Goal: Check status: Check status

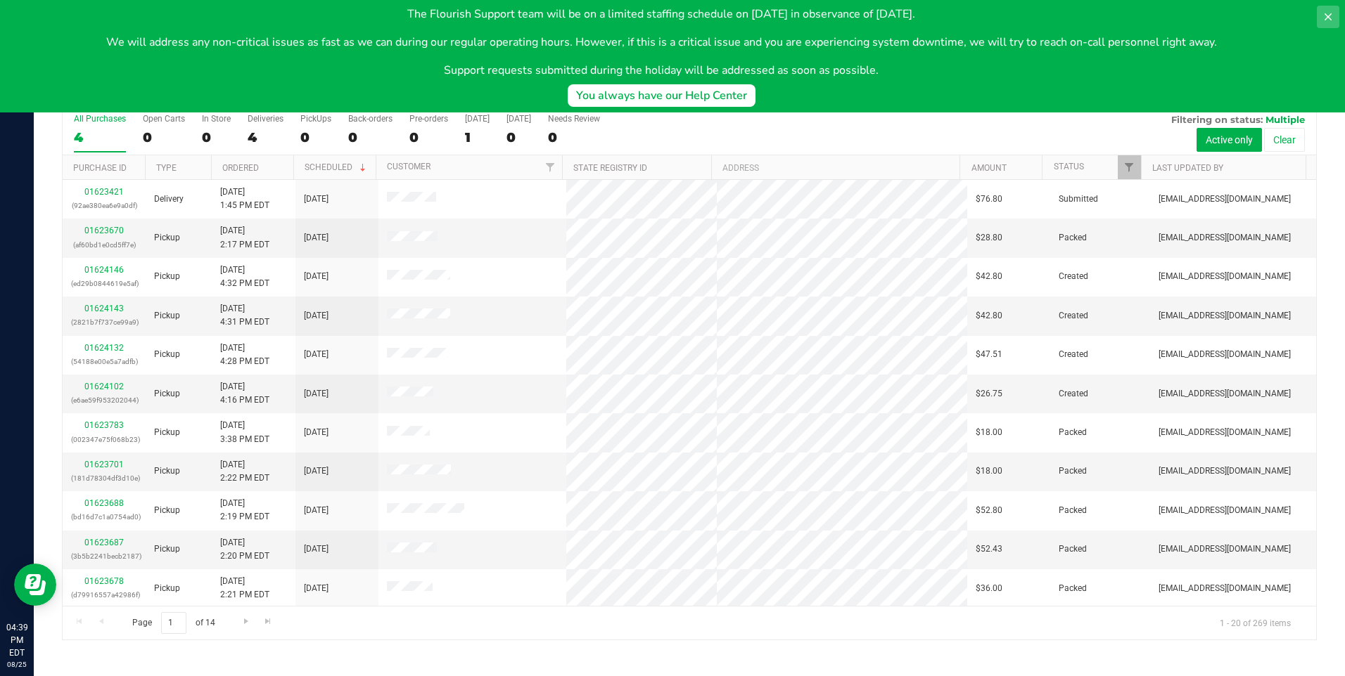
click at [1330, 16] on icon at bounding box center [1327, 16] width 11 height 11
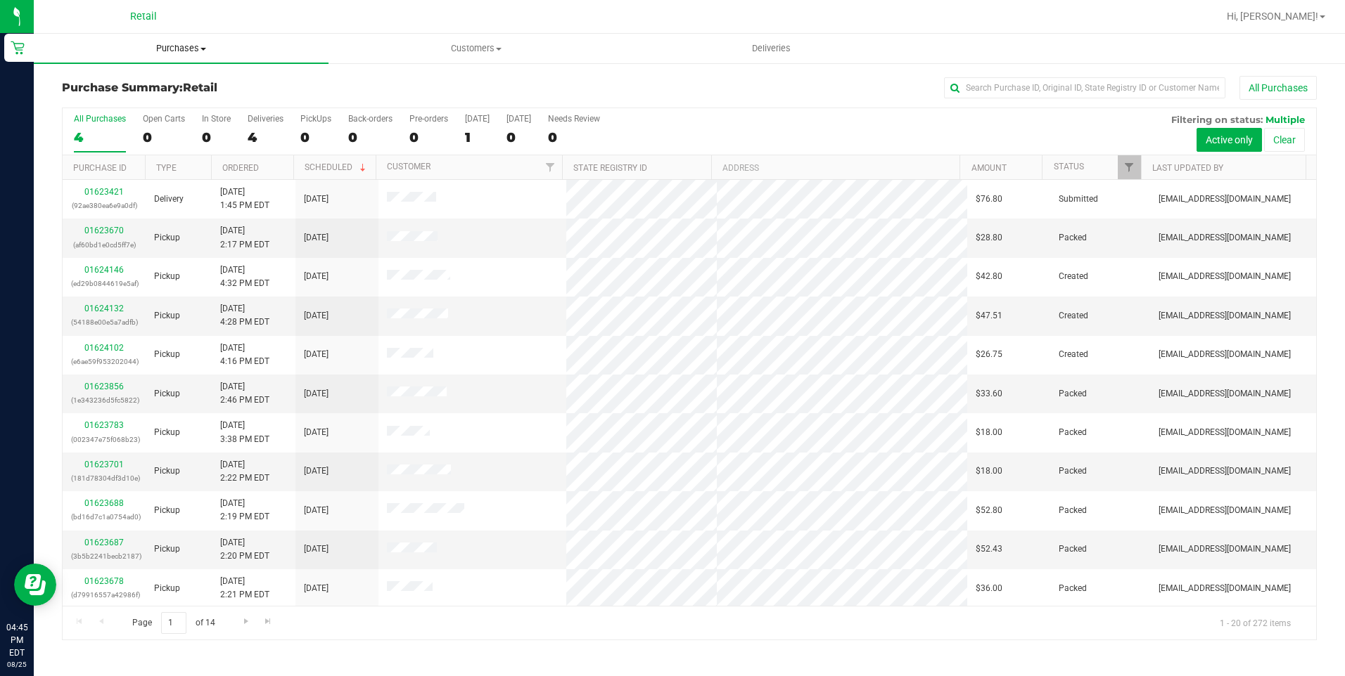
click at [195, 47] on span "Purchases" at bounding box center [181, 48] width 295 height 13
click at [444, 20] on div at bounding box center [735, 16] width 966 height 27
click at [262, 127] on label "Deliveries 4" at bounding box center [266, 133] width 36 height 39
click at [0, 0] on input "Deliveries 4" at bounding box center [0, 0] width 0 height 0
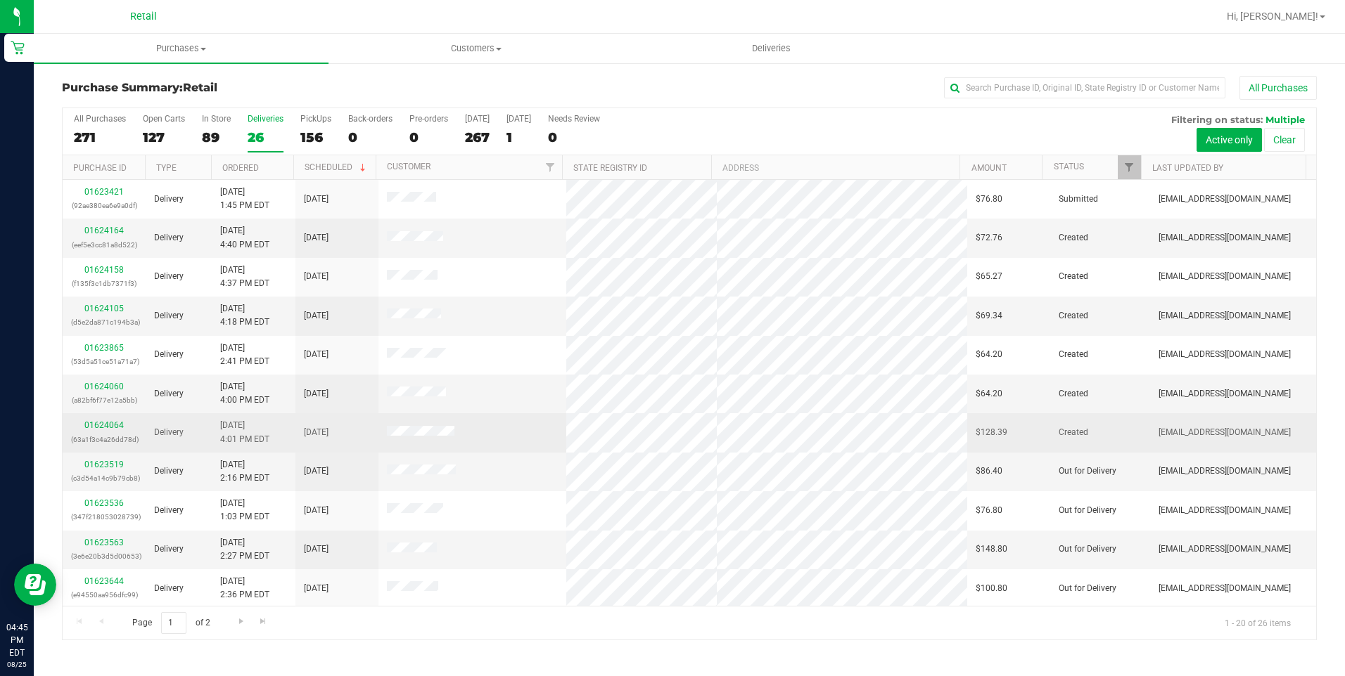
scroll to position [352, 0]
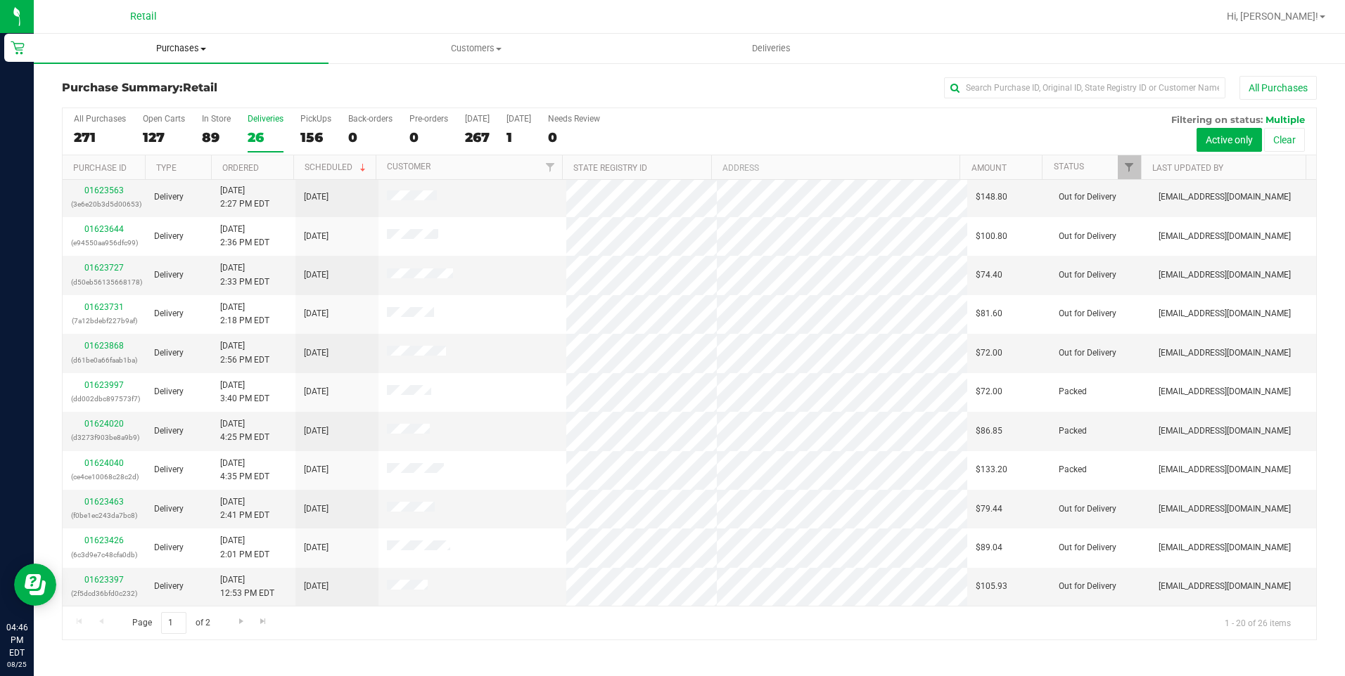
click at [172, 58] on uib-tab-heading "Purchases Summary of purchases Fulfillment All purchases" at bounding box center [181, 49] width 295 height 30
click at [158, 77] on li "Summary of purchases" at bounding box center [181, 85] width 295 height 17
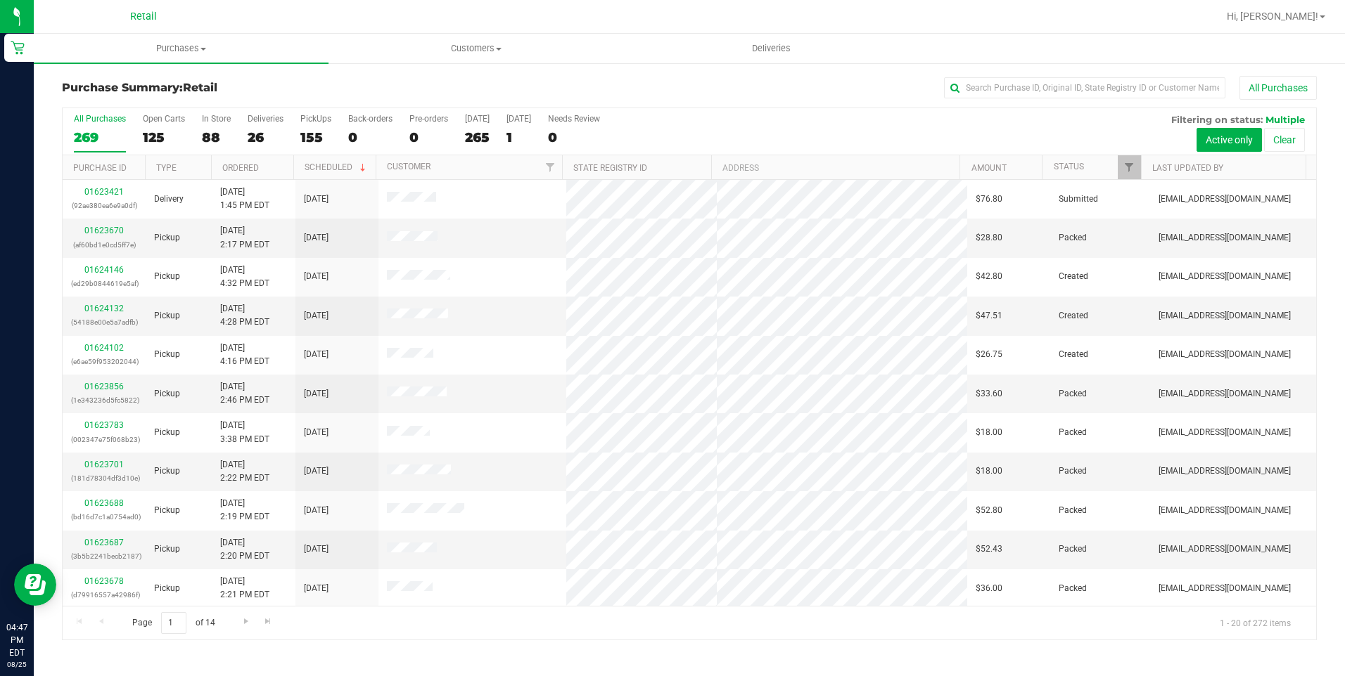
click at [884, 96] on div "All Purchases" at bounding box center [898, 88] width 836 height 24
click at [266, 142] on div "26" at bounding box center [266, 137] width 36 height 16
click at [0, 0] on input "Deliveries 26" at bounding box center [0, 0] width 0 height 0
click at [1029, 94] on input "text" at bounding box center [1084, 87] width 281 height 21
type input "randy"
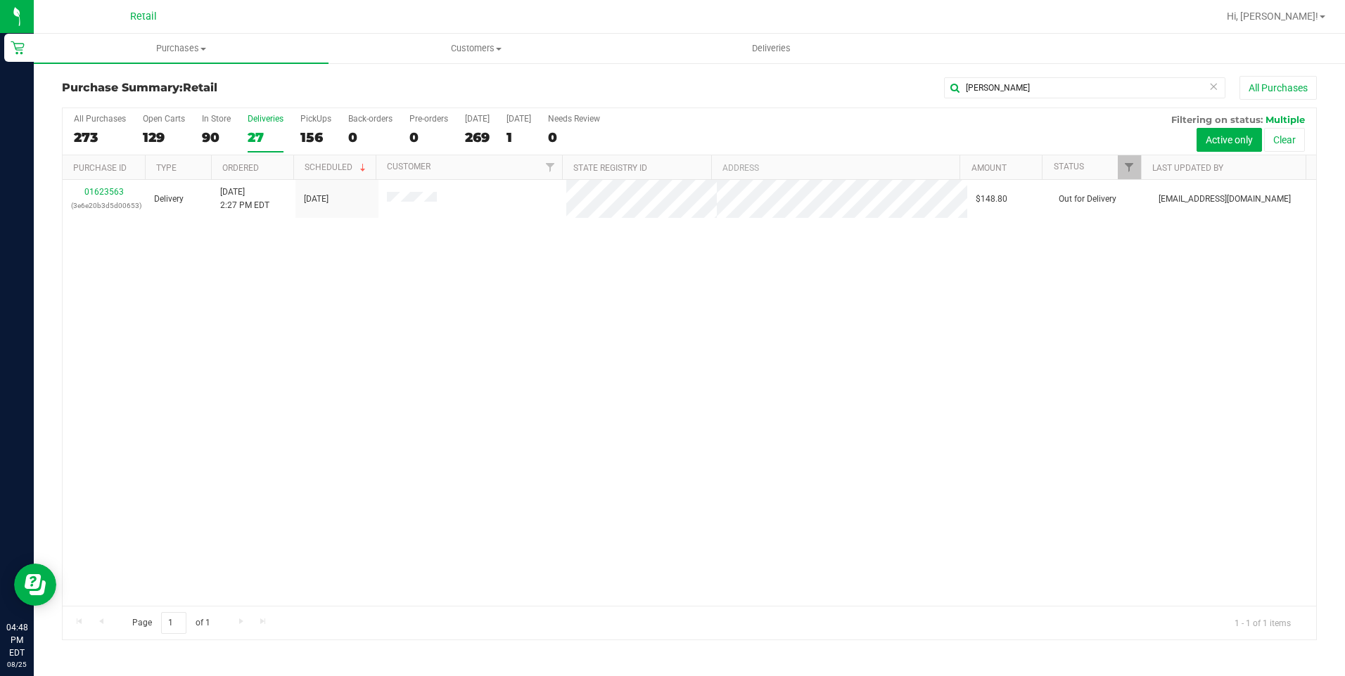
click at [1216, 87] on icon at bounding box center [1213, 85] width 10 height 17
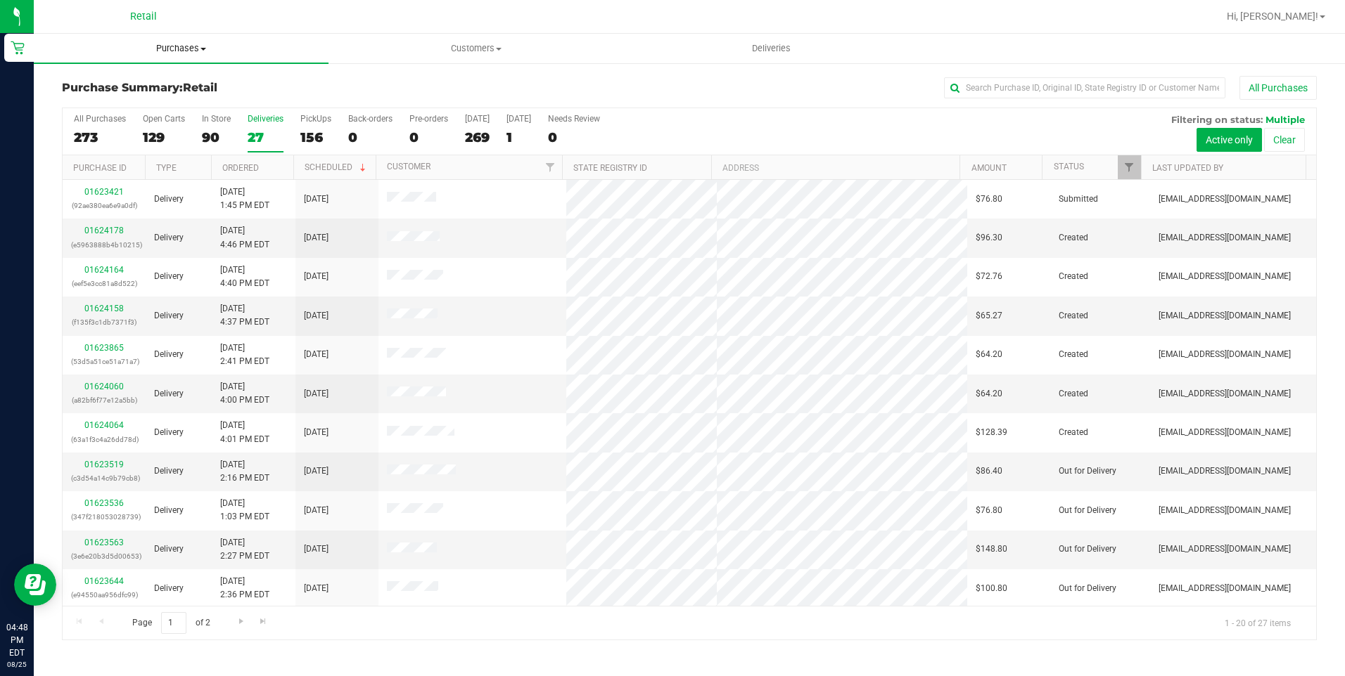
click at [198, 49] on span "Purchases" at bounding box center [181, 48] width 295 height 13
click at [141, 95] on li "Fulfillment" at bounding box center [181, 102] width 295 height 17
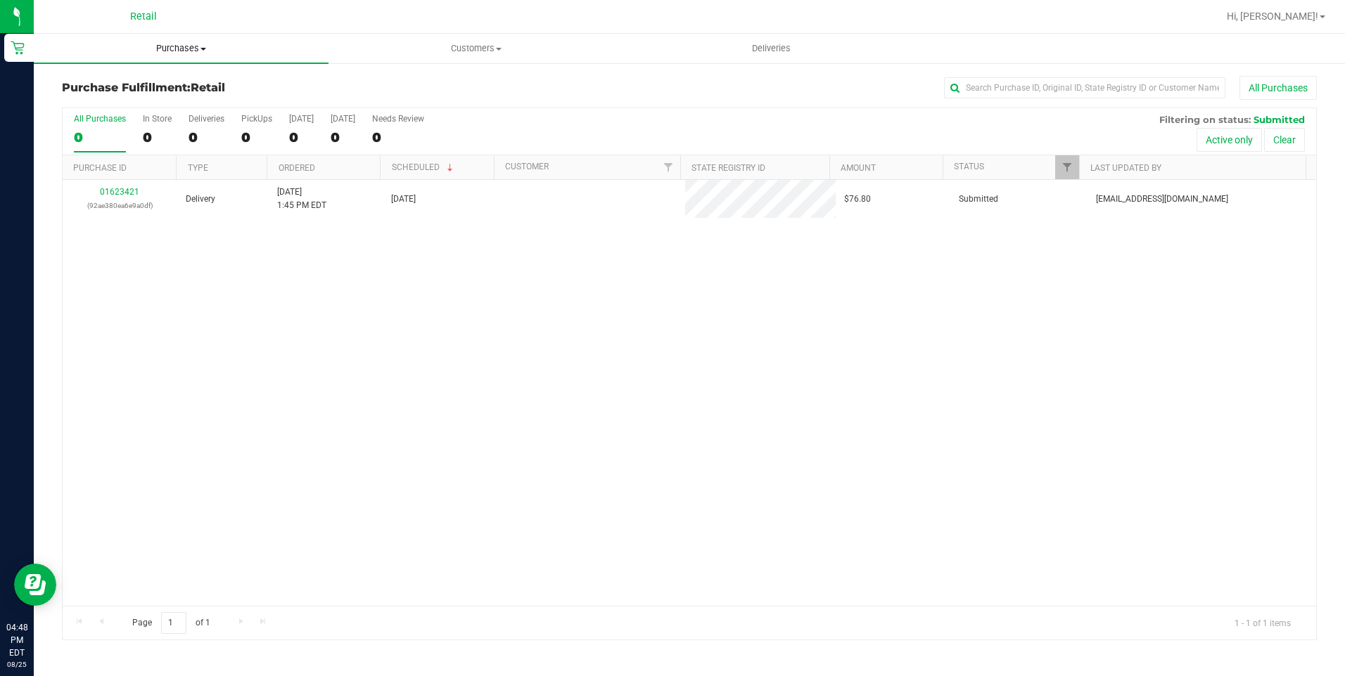
click at [191, 51] on span "Purchases" at bounding box center [181, 48] width 295 height 13
click at [162, 82] on span "Summary of purchases" at bounding box center [106, 85] width 144 height 12
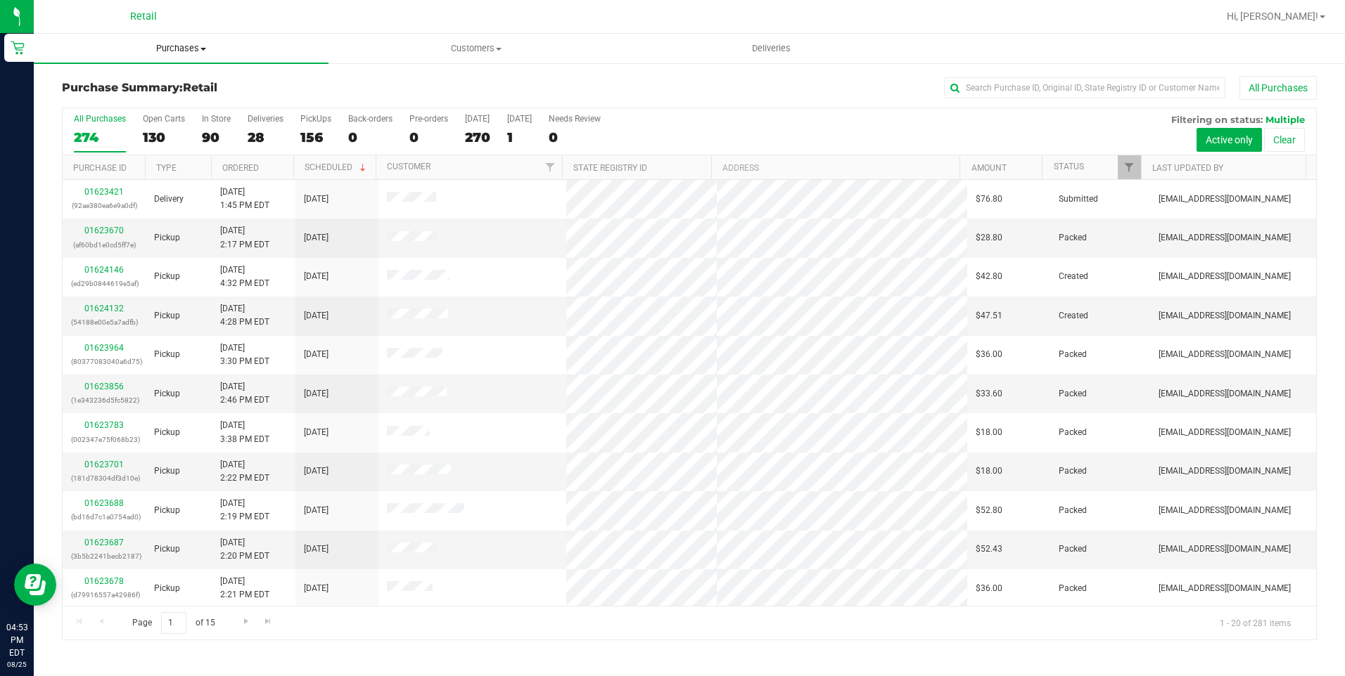
click at [190, 35] on uib-tab-heading "Purchases Summary of purchases Fulfillment All purchases" at bounding box center [181, 49] width 295 height 30
click at [157, 72] on ul "Summary of purchases Fulfillment All purchases" at bounding box center [181, 102] width 295 height 76
click at [197, 41] on uib-tab-heading "Purchases Summary of purchases Fulfillment All purchases" at bounding box center [181, 49] width 295 height 30
click at [175, 84] on span "Summary of purchases" at bounding box center [106, 85] width 144 height 12
click at [1006, 88] on input "text" at bounding box center [1084, 87] width 281 height 21
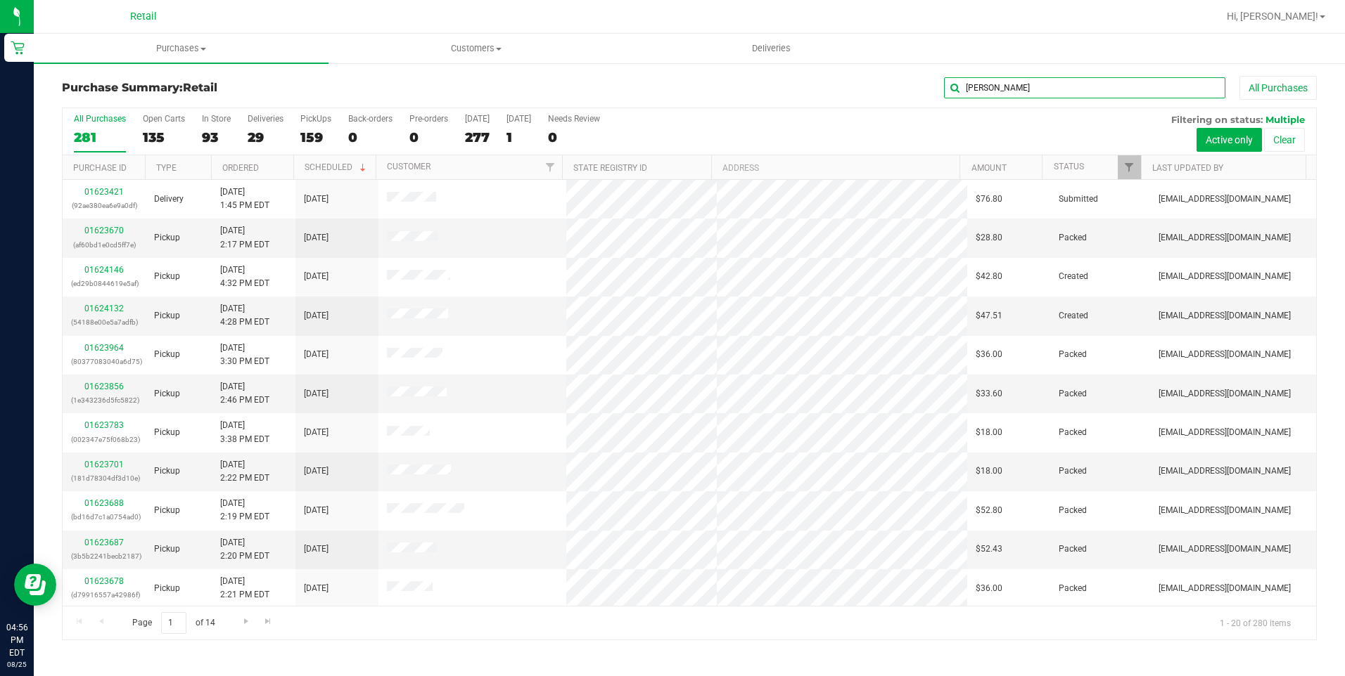
type input "nicholas"
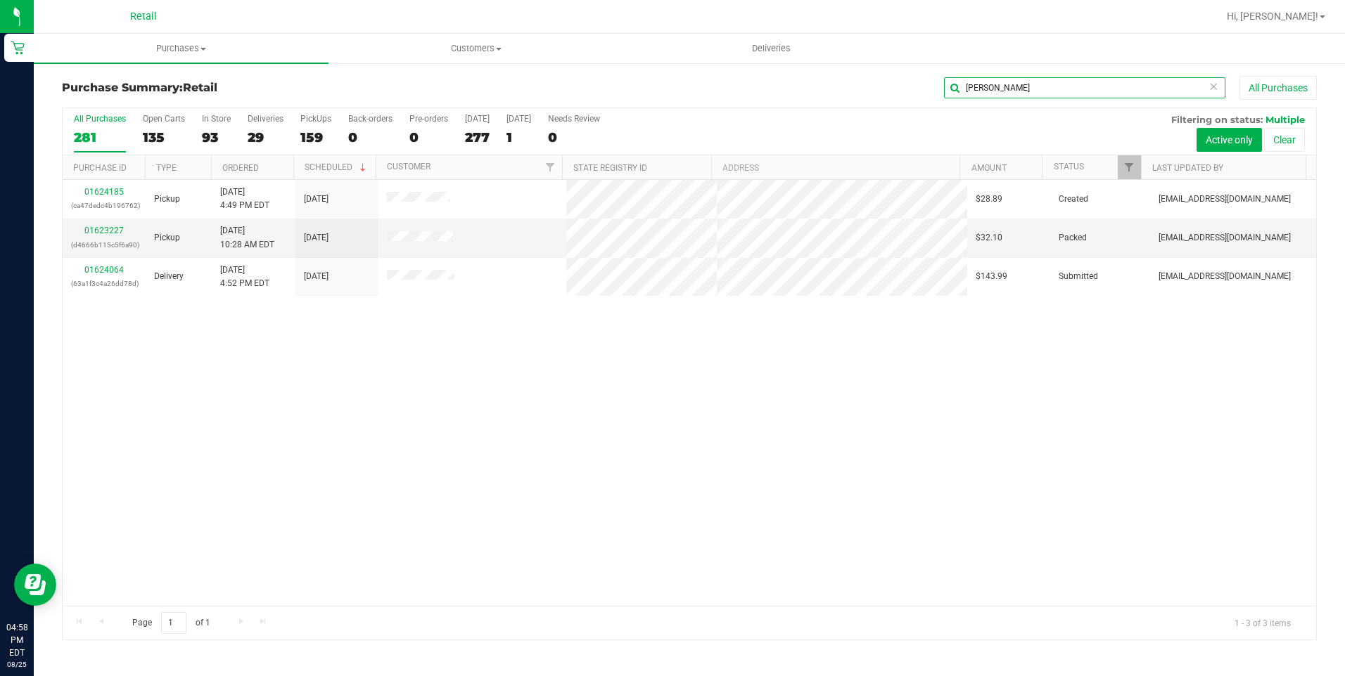
click at [1009, 90] on input "nicholas" at bounding box center [1084, 87] width 281 height 21
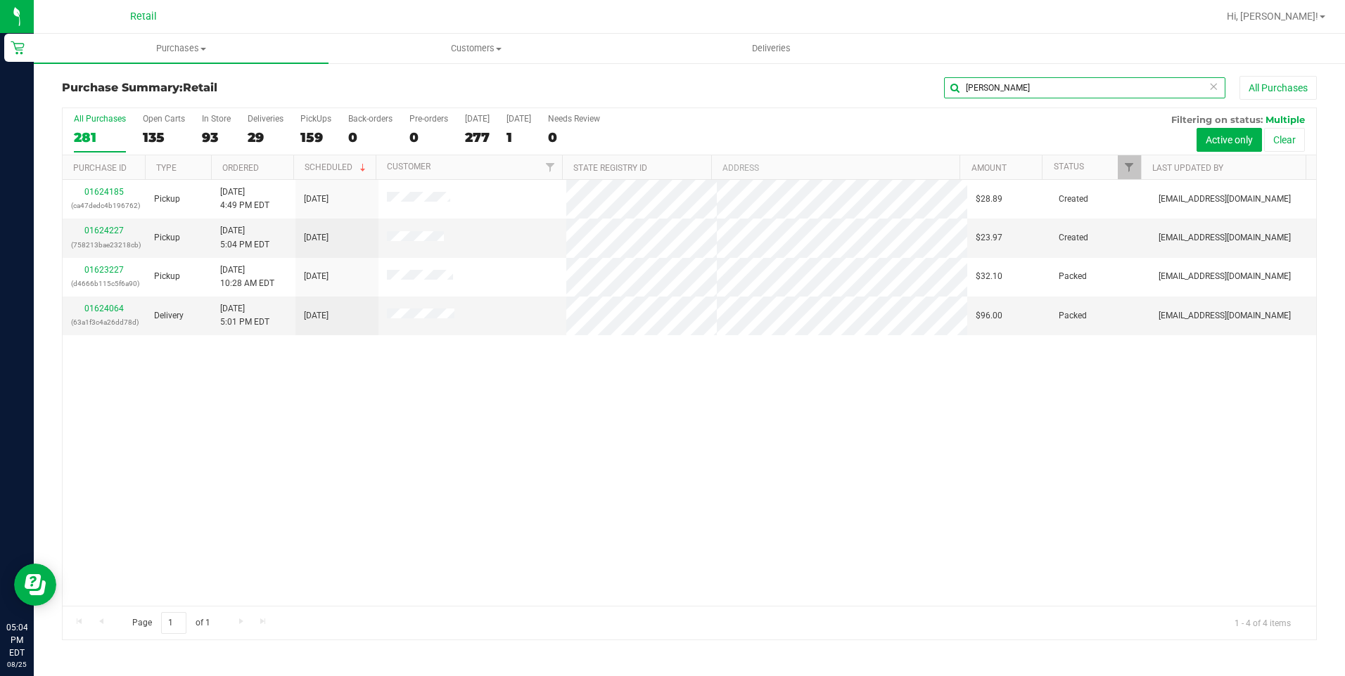
click at [1002, 89] on input "nicholas" at bounding box center [1084, 87] width 281 height 21
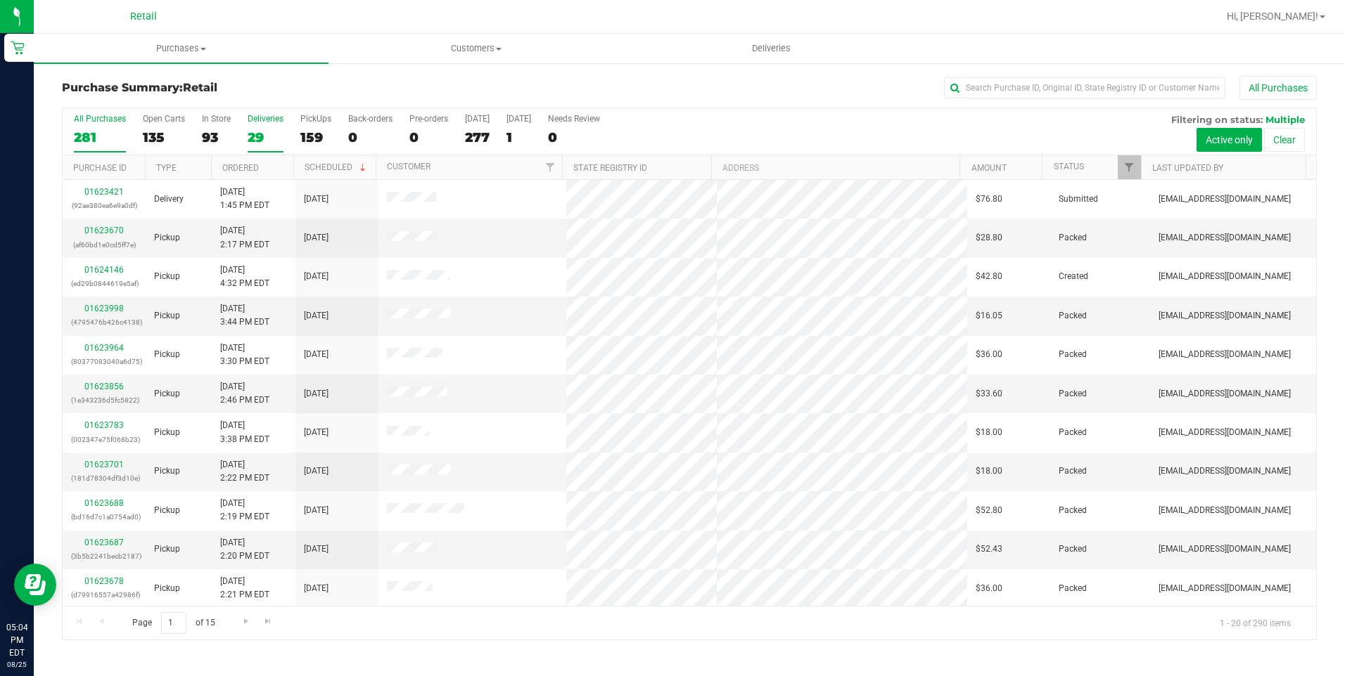
click at [267, 136] on div "29" at bounding box center [266, 137] width 36 height 16
click at [0, 0] on input "Deliveries 29" at bounding box center [0, 0] width 0 height 0
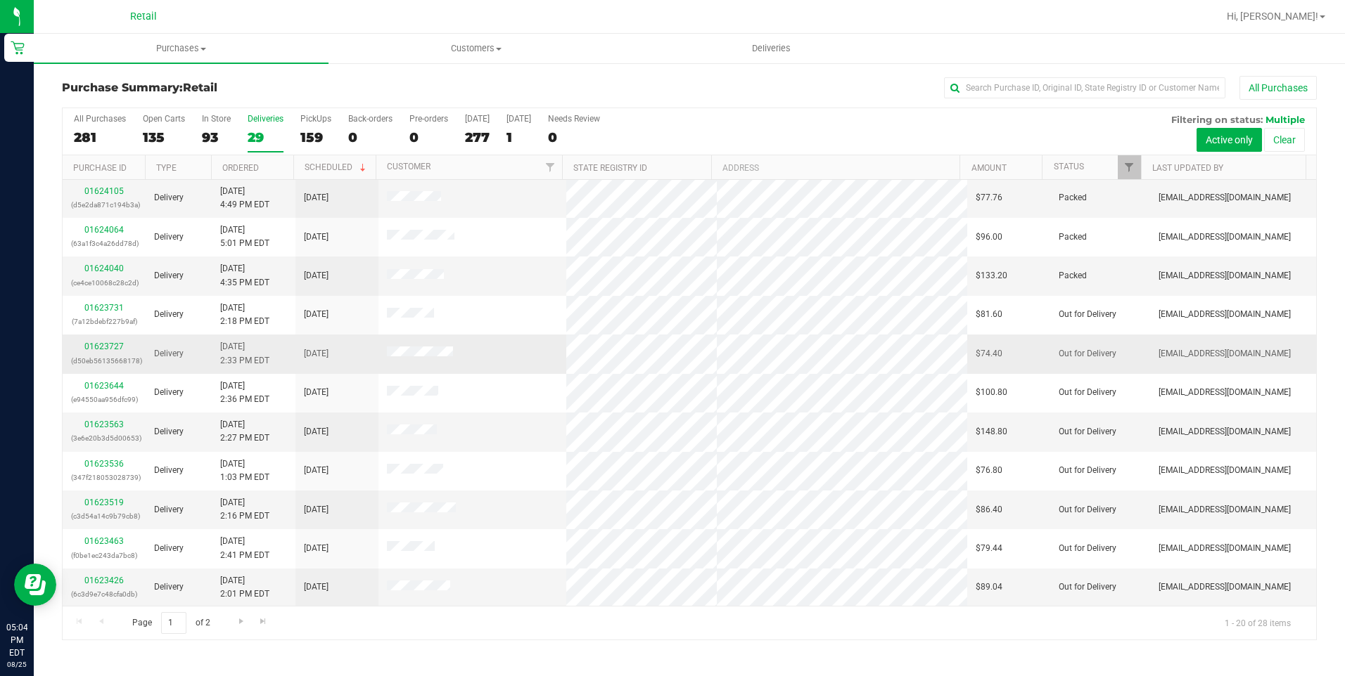
scroll to position [352, 0]
click at [198, 53] on span "Purchases" at bounding box center [181, 48] width 295 height 13
click at [181, 79] on li "Summary of purchases" at bounding box center [181, 85] width 295 height 17
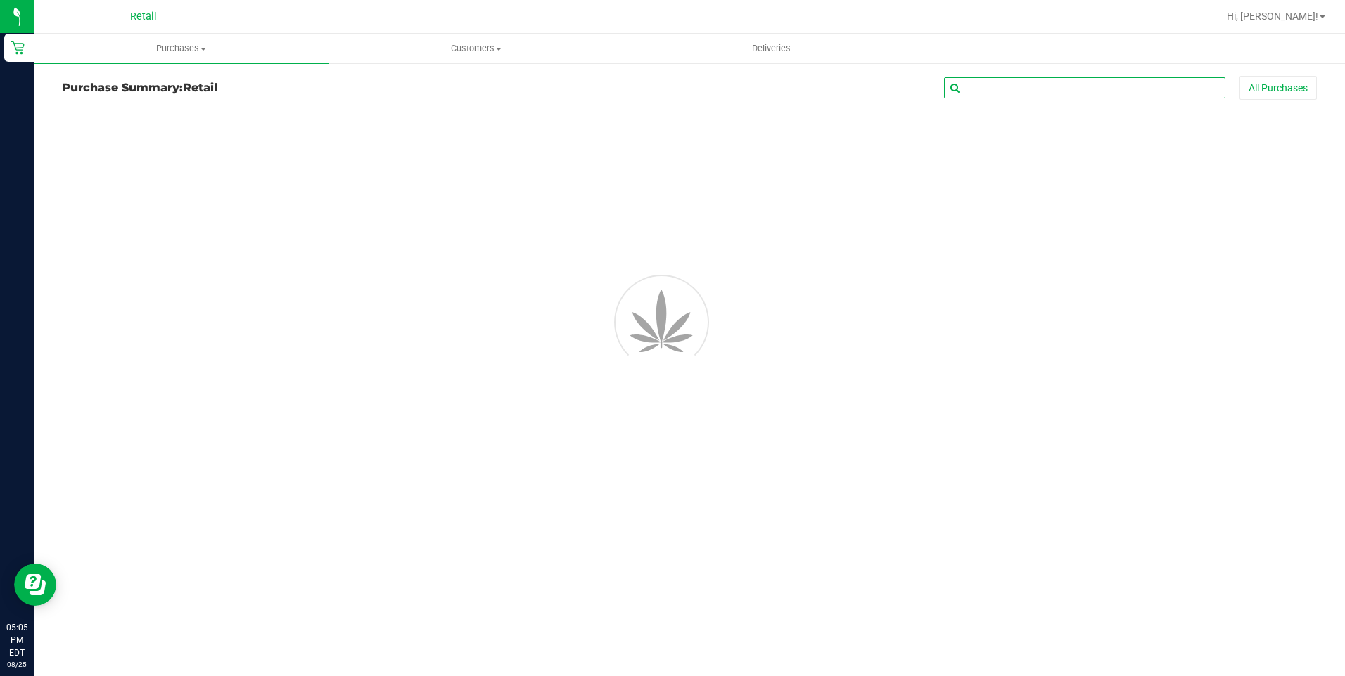
click at [1034, 92] on input "text" at bounding box center [1084, 87] width 281 height 21
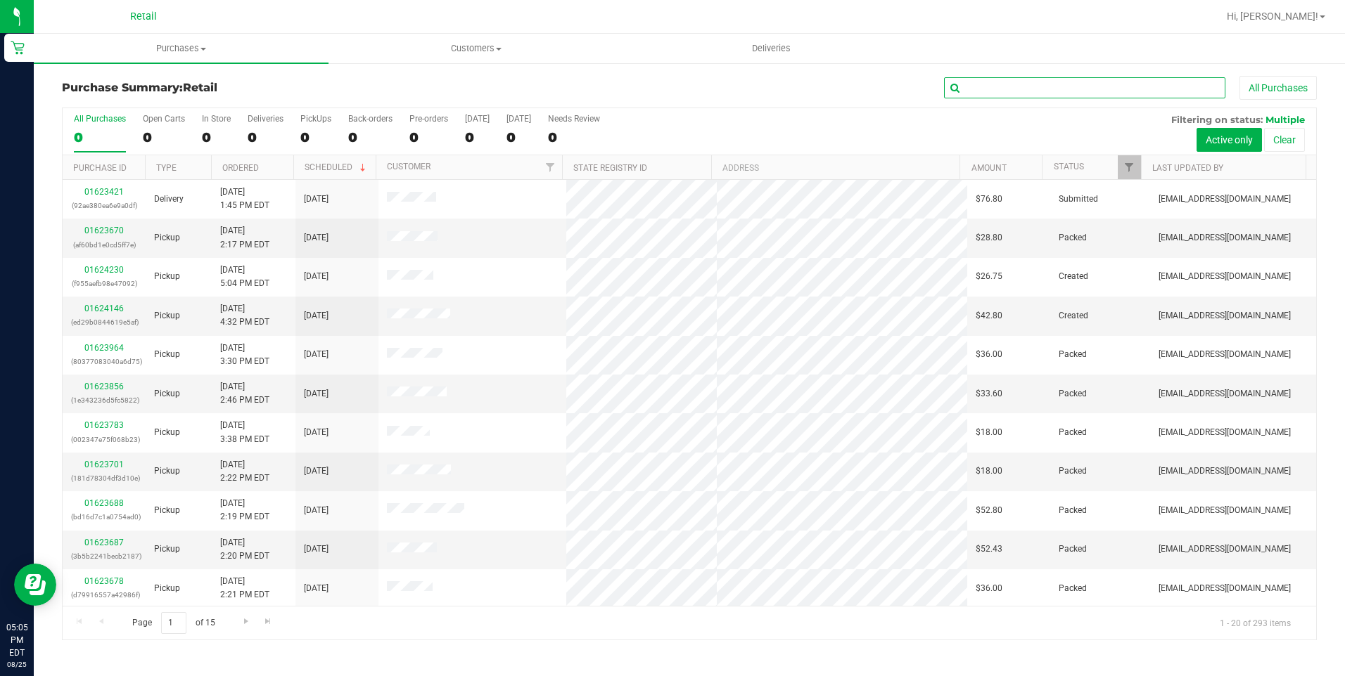
click at [1034, 92] on input "text" at bounding box center [1084, 87] width 281 height 21
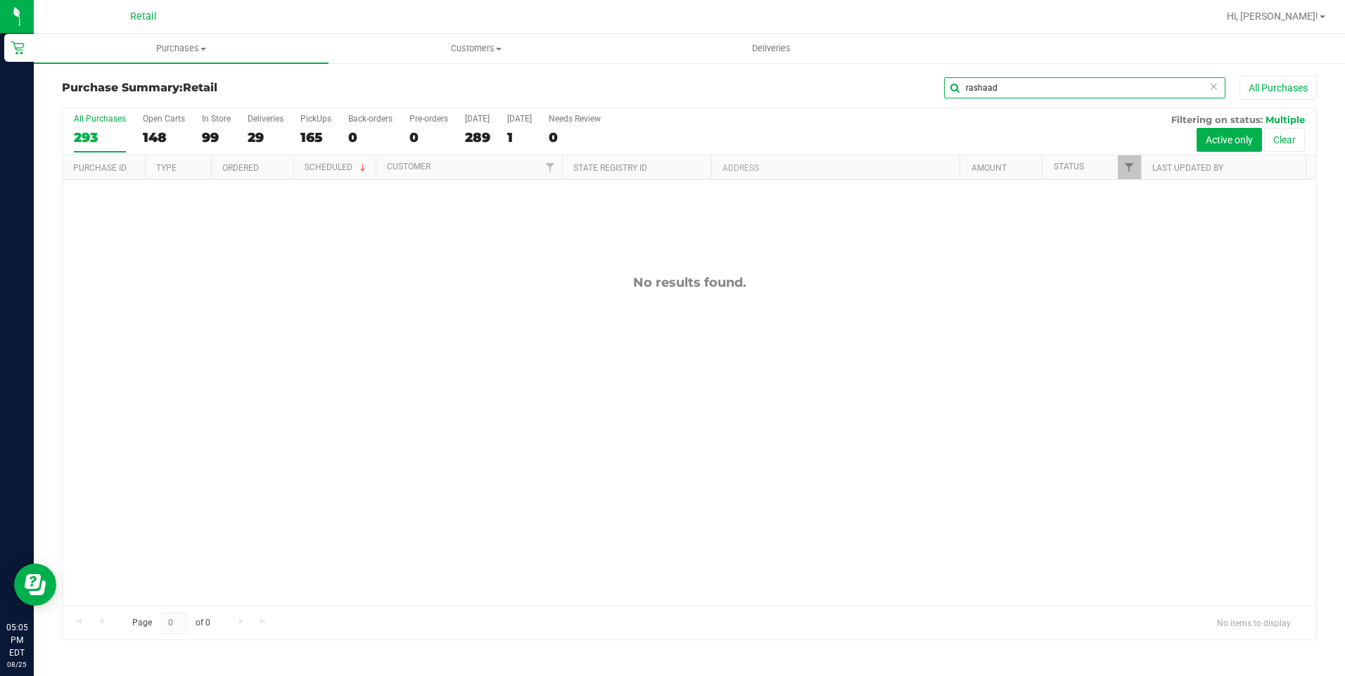
type input "rashaad"
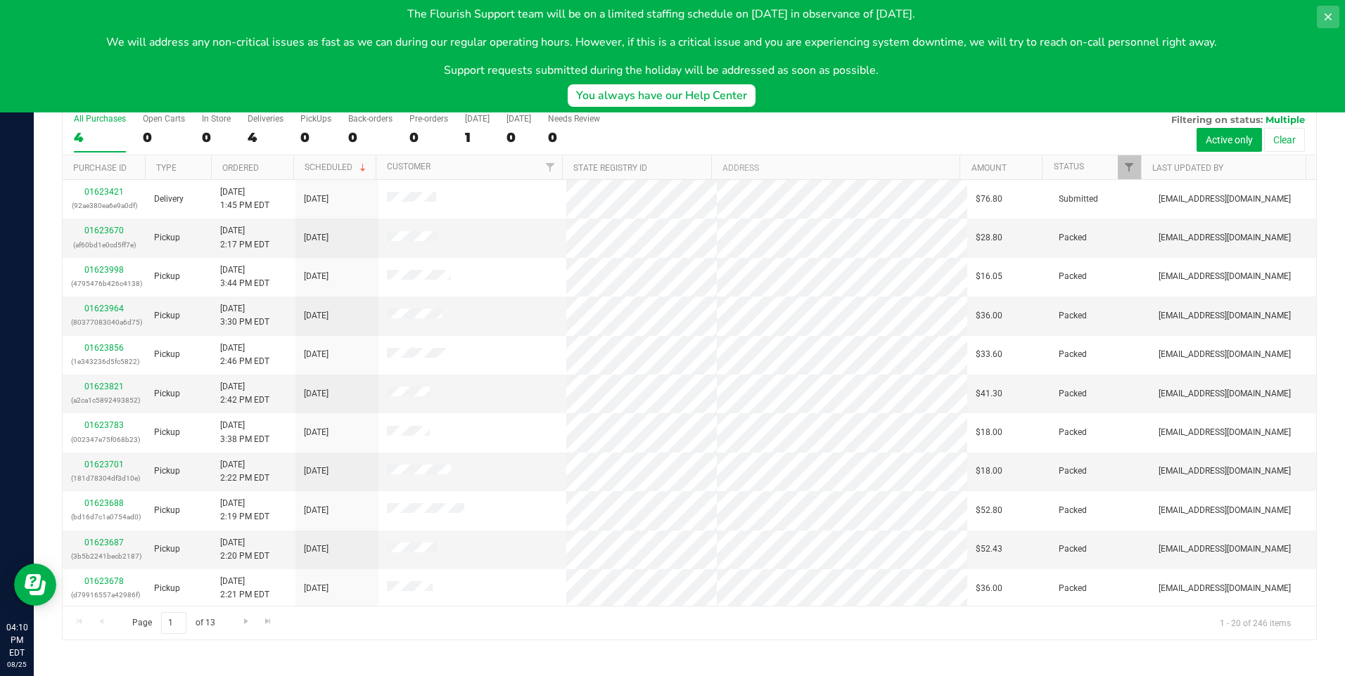
click at [1319, 8] on div "The Flourish Support team will be on a limited staffing schedule on September 1…" at bounding box center [672, 56] width 1345 height 113
click at [1324, 11] on button at bounding box center [1327, 17] width 23 height 23
